Goal: Information Seeking & Learning: Learn about a topic

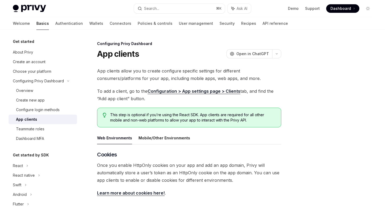
scroll to position [213, 0]
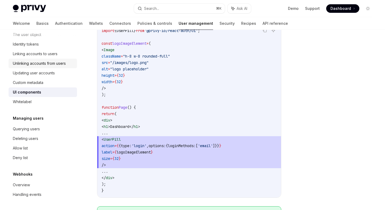
scroll to position [414, 0]
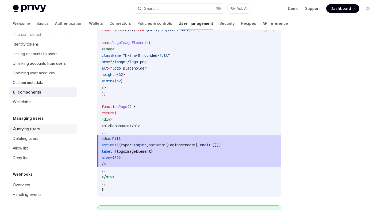
click at [49, 131] on div "Querying users" at bounding box center [43, 129] width 61 height 6
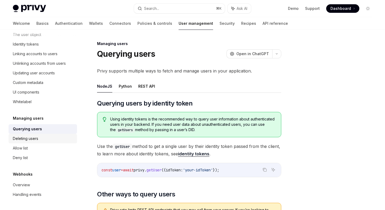
click at [48, 140] on div "Deleting users" at bounding box center [43, 139] width 61 height 6
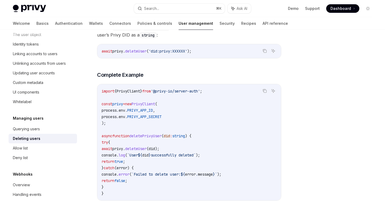
scroll to position [84, 0]
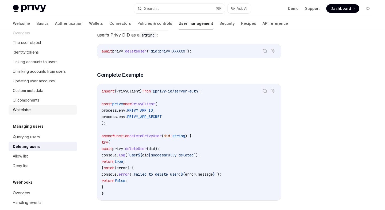
click at [39, 109] on div "Whitelabel" at bounding box center [43, 110] width 61 height 6
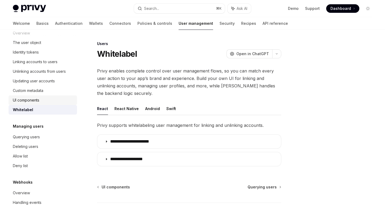
click at [35, 101] on div "UI components" at bounding box center [26, 100] width 26 height 6
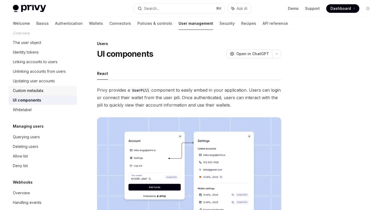
click at [36, 94] on link "Custom metadata" at bounding box center [43, 91] width 68 height 10
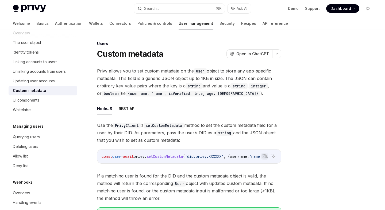
click at [33, 87] on link "Custom metadata" at bounding box center [43, 91] width 68 height 10
click at [32, 85] on link "Updating user accounts" at bounding box center [43, 81] width 68 height 10
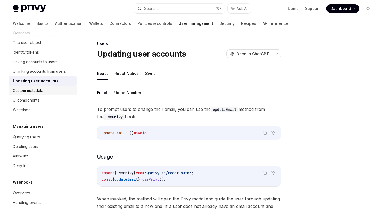
click at [30, 89] on div "Custom metadata" at bounding box center [28, 91] width 30 height 6
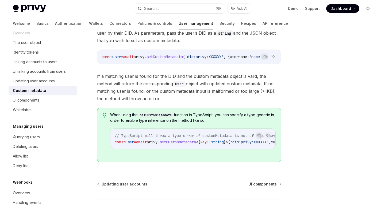
scroll to position [137, 0]
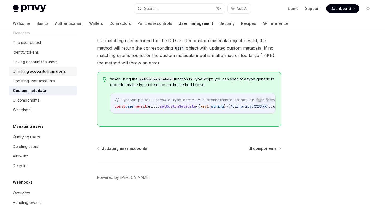
click at [29, 72] on div "Unlinking accounts from users" at bounding box center [39, 71] width 53 height 6
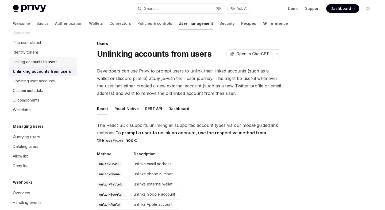
click at [26, 62] on div "Linking accounts to users" at bounding box center [35, 62] width 45 height 6
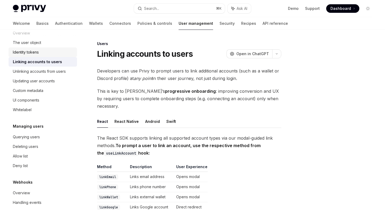
click at [24, 52] on div "Identity tokens" at bounding box center [26, 52] width 26 height 6
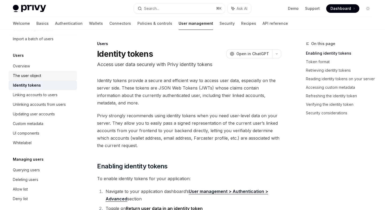
click at [33, 74] on div "The user object" at bounding box center [27, 76] width 28 height 6
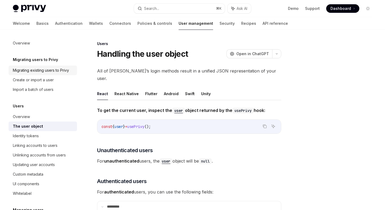
click at [62, 73] on div "Migrating existing users to Privy" at bounding box center [41, 70] width 56 height 6
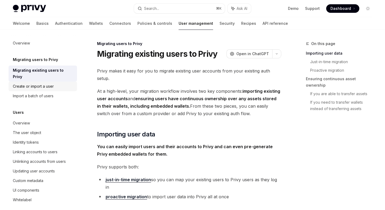
click at [59, 83] on div "Create or import a user" at bounding box center [43, 86] width 61 height 6
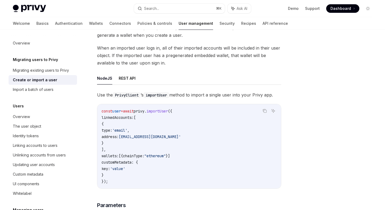
scroll to position [124, 0]
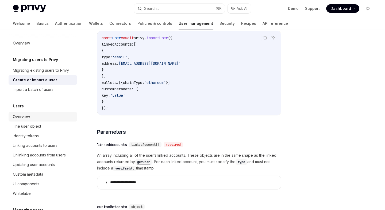
click at [27, 119] on div "Overview" at bounding box center [21, 117] width 17 height 6
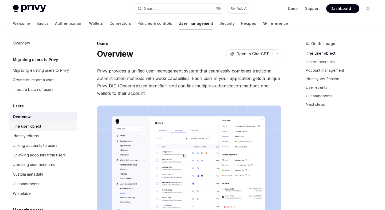
click at [28, 125] on div "The user object" at bounding box center [27, 126] width 28 height 6
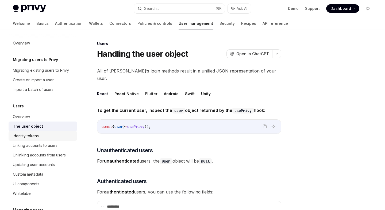
click at [29, 131] on link "Identity tokens" at bounding box center [43, 136] width 68 height 10
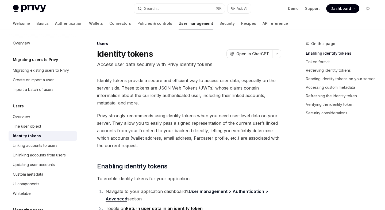
click at [31, 138] on div "Identity tokens" at bounding box center [27, 136] width 28 height 6
click at [31, 143] on div "Linking accounts to users" at bounding box center [35, 146] width 45 height 6
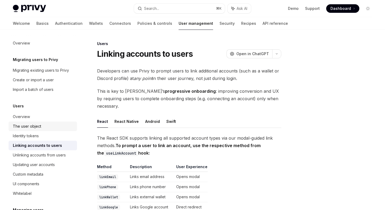
scroll to position [5, 0]
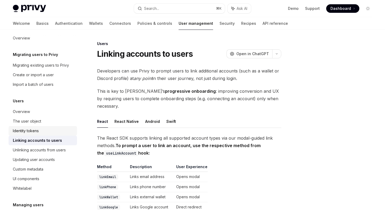
click at [48, 130] on div "Identity tokens" at bounding box center [43, 131] width 61 height 6
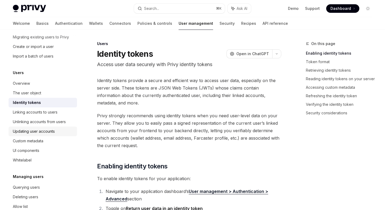
click at [46, 128] on link "Updating user accounts" at bounding box center [43, 132] width 68 height 10
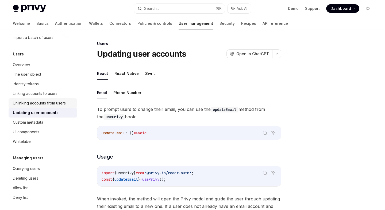
click at [48, 104] on div "Unlinking accounts from users" at bounding box center [39, 103] width 53 height 6
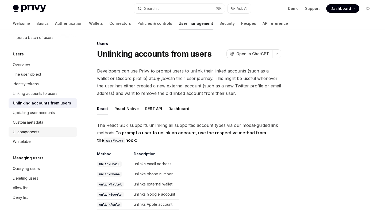
type textarea "*"
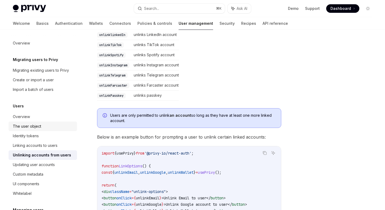
scroll to position [210, 0]
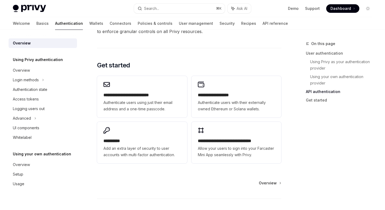
scroll to position [428, 0]
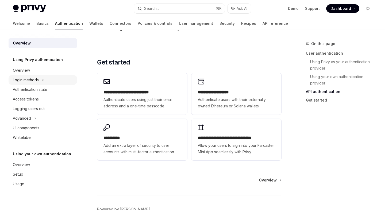
click at [47, 76] on div "Login methods" at bounding box center [43, 80] width 68 height 10
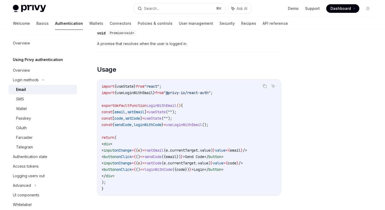
scroll to position [427, 0]
click at [47, 74] on link "Overview" at bounding box center [43, 71] width 68 height 10
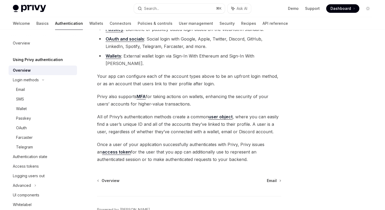
scroll to position [25, 0]
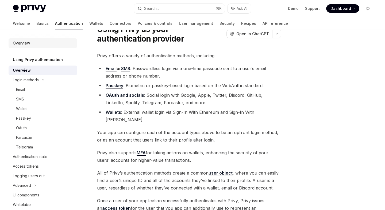
click at [37, 45] on div "Overview" at bounding box center [43, 43] width 61 height 6
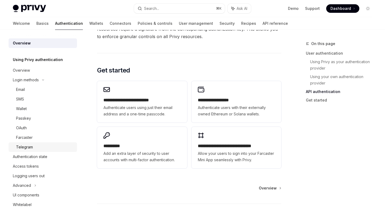
scroll to position [2, 0]
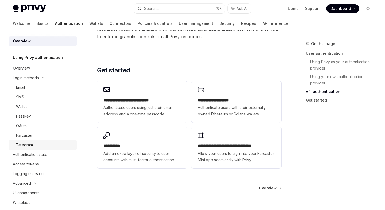
click at [36, 145] on div "Telegram" at bounding box center [45, 145] width 58 height 6
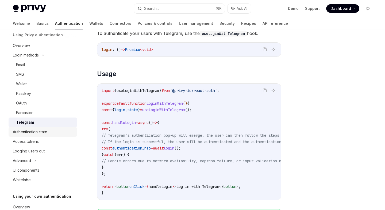
scroll to position [26, 0]
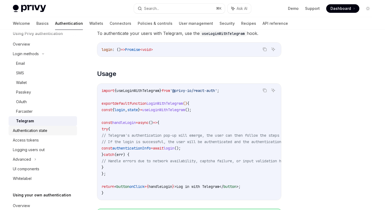
click at [39, 132] on div "Authentication state" at bounding box center [30, 131] width 34 height 6
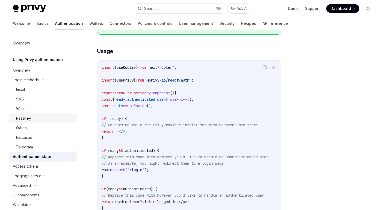
scroll to position [140, 0]
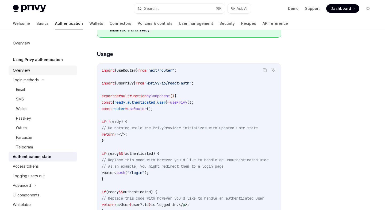
click at [28, 69] on div "Overview" at bounding box center [21, 70] width 17 height 6
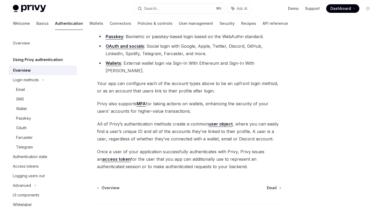
scroll to position [106, 0]
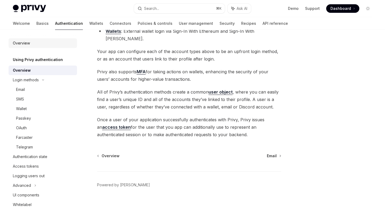
click at [39, 41] on div "Overview" at bounding box center [43, 43] width 61 height 6
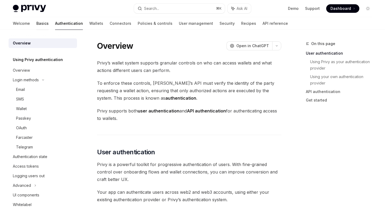
click at [36, 23] on link "Basics" at bounding box center [42, 23] width 12 height 13
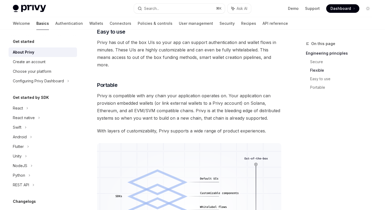
scroll to position [332, 0]
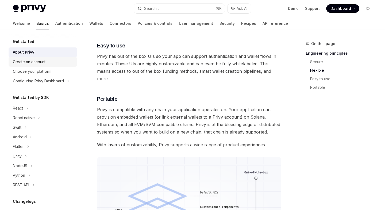
click at [40, 60] on div "Create an account" at bounding box center [29, 62] width 33 height 6
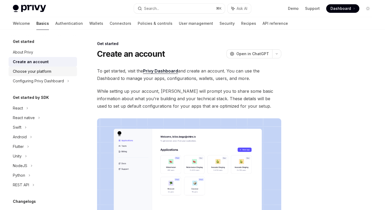
click at [42, 73] on div "Choose your platform" at bounding box center [32, 71] width 38 height 6
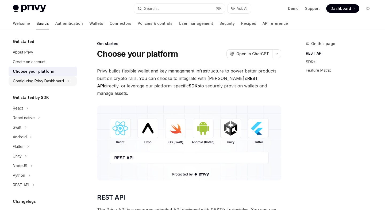
click at [44, 81] on div "Configuring Privy Dashboard" at bounding box center [38, 81] width 51 height 6
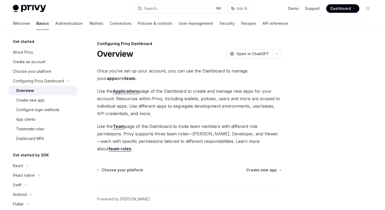
scroll to position [14, 0]
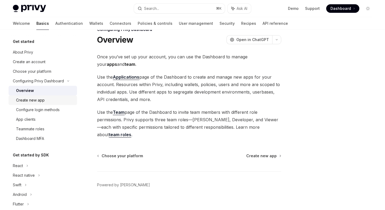
click at [47, 100] on div "Create new app" at bounding box center [45, 100] width 58 height 6
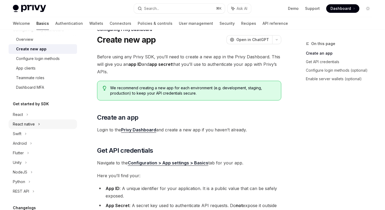
scroll to position [60, 0]
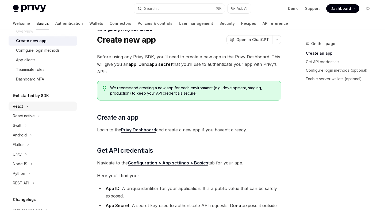
click at [30, 109] on div "React" at bounding box center [43, 107] width 68 height 10
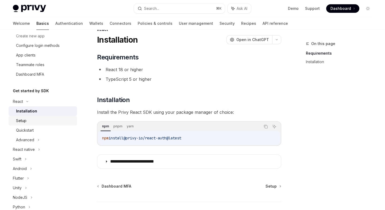
scroll to position [67, 0]
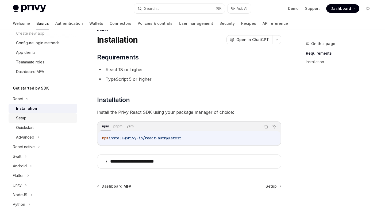
click at [50, 117] on div "Setup" at bounding box center [45, 118] width 58 height 6
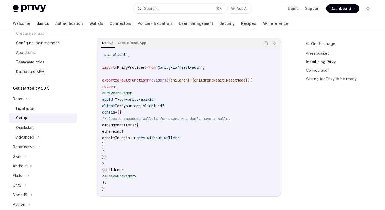
scroll to position [187, 0]
click at [19, 128] on div "Quickstart" at bounding box center [25, 128] width 18 height 6
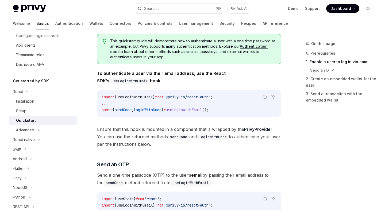
scroll to position [97, 0]
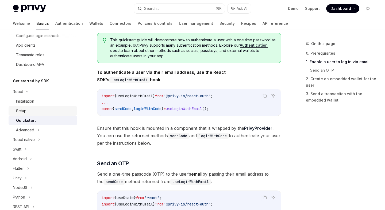
click at [38, 112] on div "Setup" at bounding box center [45, 111] width 58 height 6
type textarea "*"
